Goal: Task Accomplishment & Management: Manage account settings

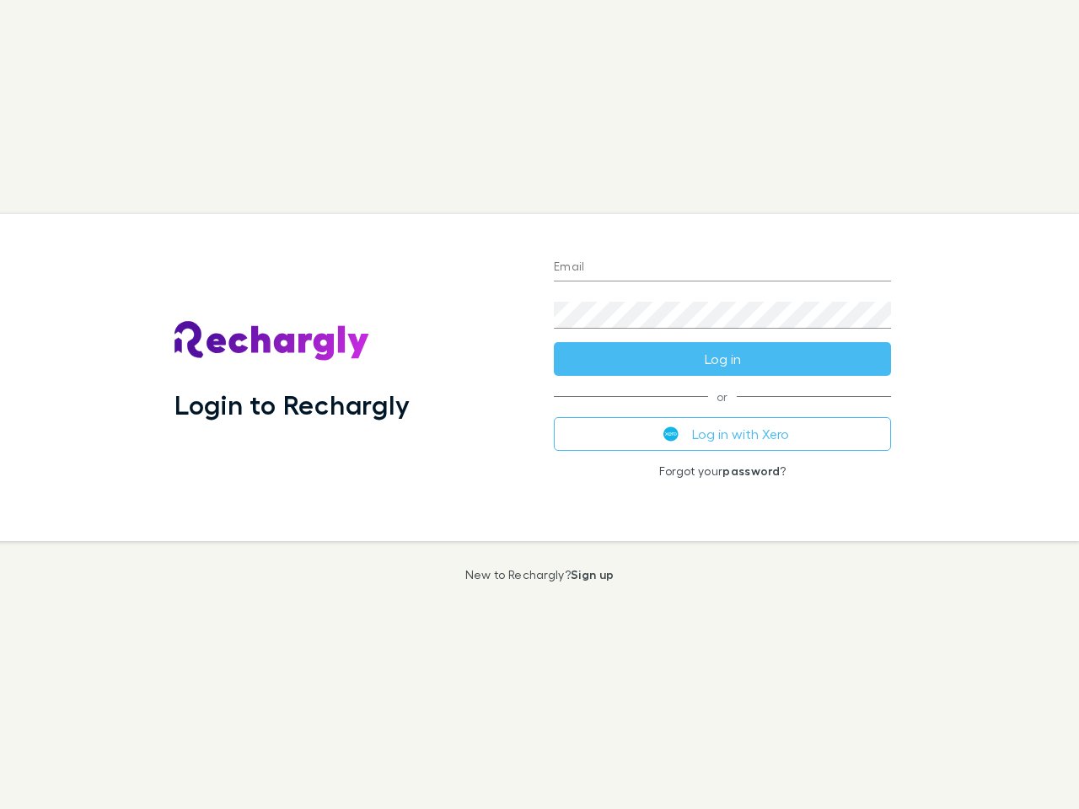
click at [539, 405] on div "Login to Rechargly" at bounding box center [350, 377] width 379 height 327
click at [722, 268] on input "Email" at bounding box center [722, 268] width 337 height 27
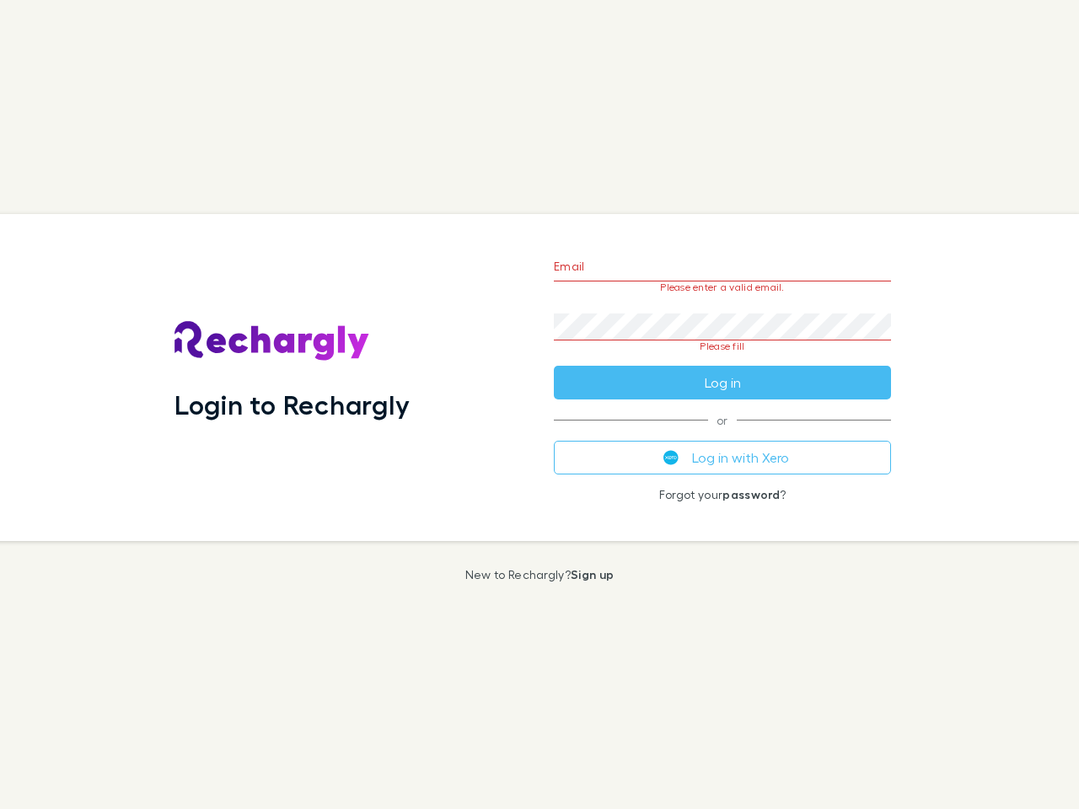
click at [722, 359] on form "Email Please enter a valid email. Password Please fill Log in" at bounding box center [722, 320] width 337 height 158
click at [722, 434] on div "Email Please enter a valid email. Password Please fill Log in or Log in with Xe…" at bounding box center [722, 377] width 364 height 327
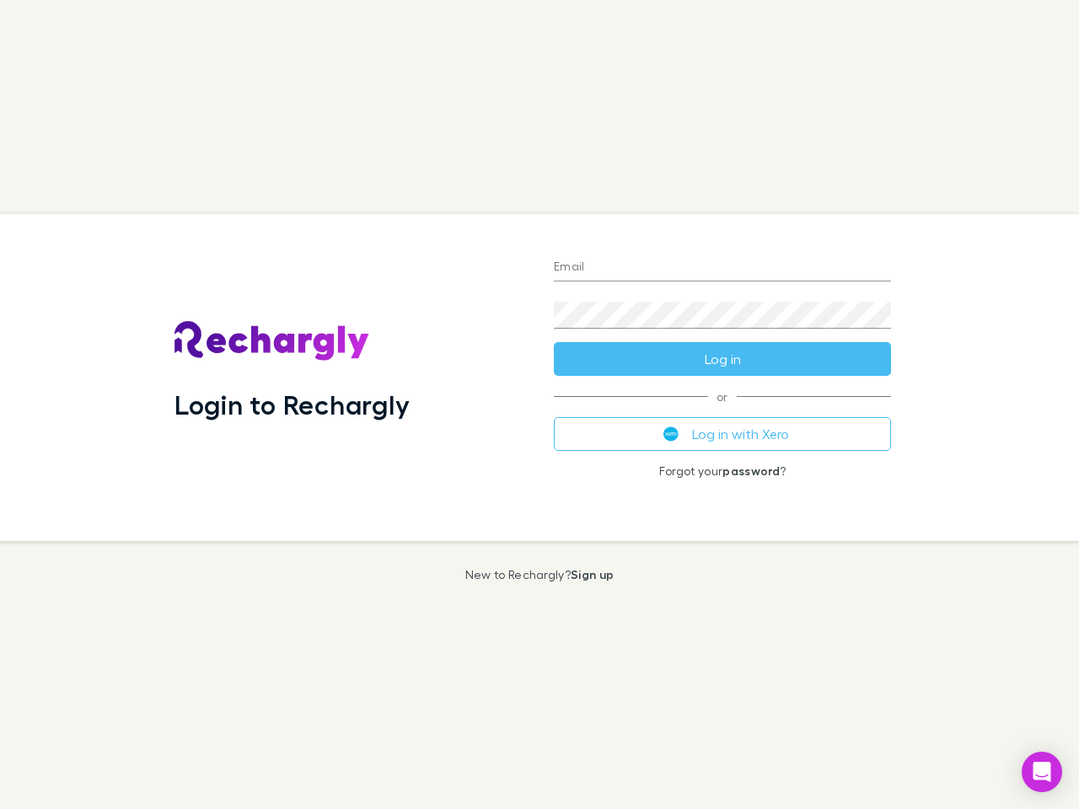
click at [539, 405] on div "Login to Rechargly" at bounding box center [350, 377] width 379 height 327
click at [722, 268] on input "Email" at bounding box center [722, 268] width 337 height 27
click at [722, 359] on button "Log in" at bounding box center [722, 359] width 337 height 34
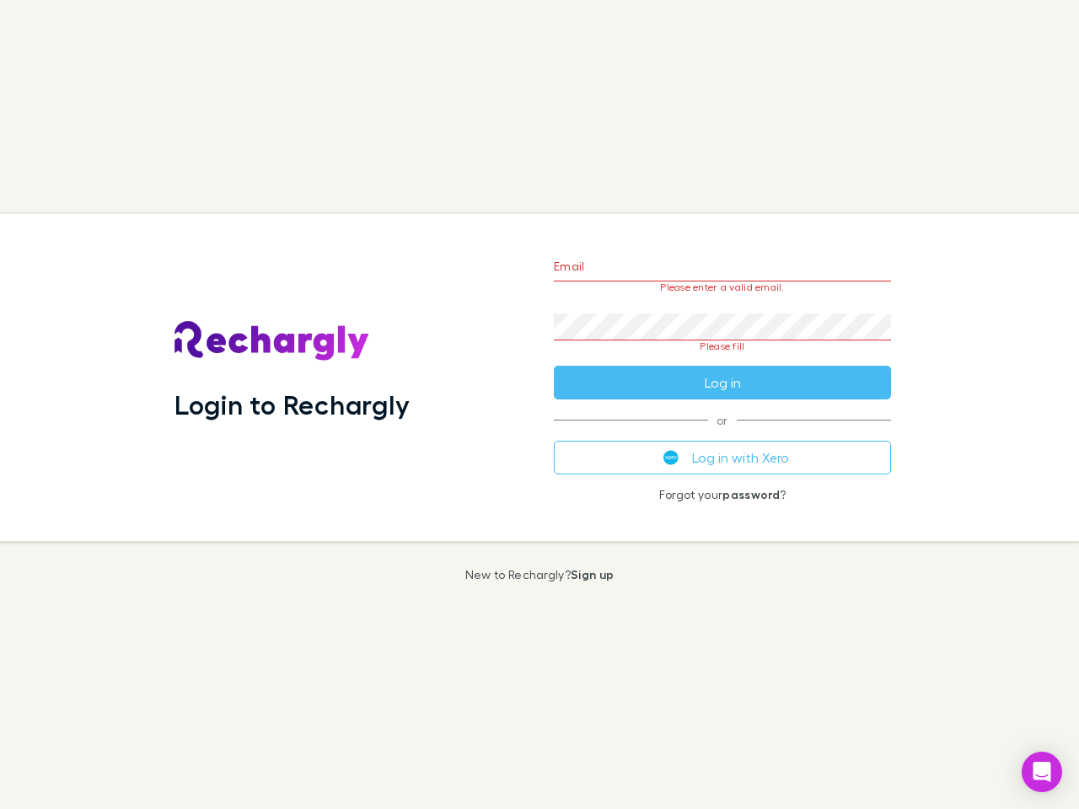
click at [722, 434] on div "Email Please enter a valid email. Password Please fill Log in or Log in with Xe…" at bounding box center [722, 377] width 364 height 327
click at [1042, 772] on icon "Open Intercom Messenger" at bounding box center [1042, 772] width 18 height 20
